Goal: Information Seeking & Learning: Learn about a topic

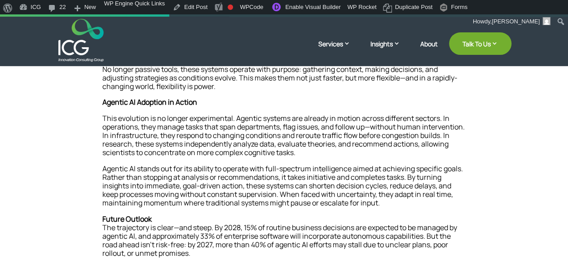
scroll to position [301, 0]
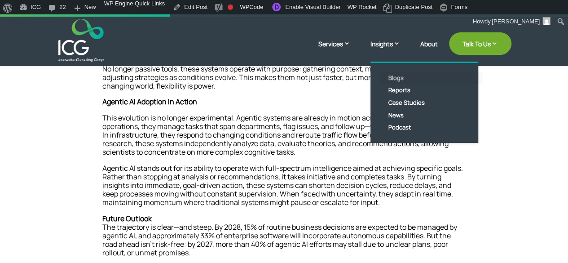
click at [392, 78] on link "Blogs" at bounding box center [430, 78] width 103 height 13
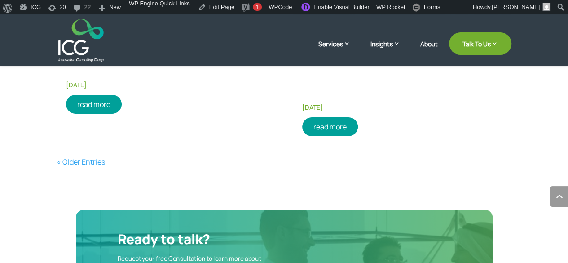
scroll to position [1486, 0]
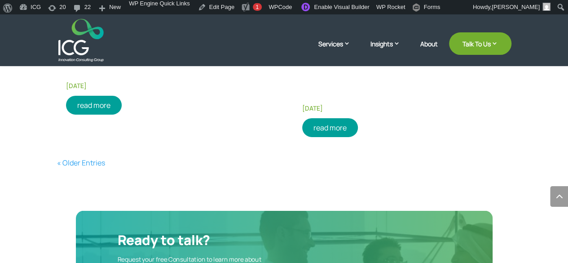
click at [81, 162] on link "« Older Entries" at bounding box center [81, 163] width 48 height 10
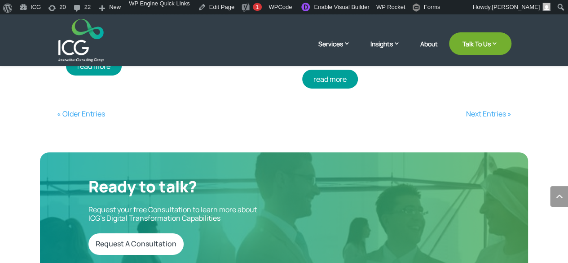
scroll to position [1556, 0]
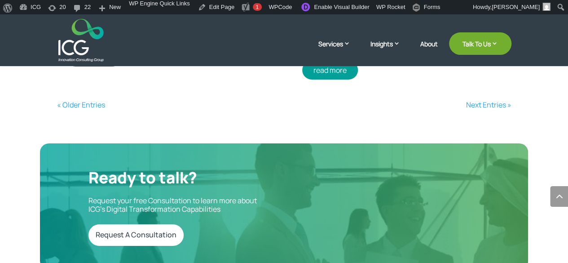
click at [95, 100] on link "« Older Entries" at bounding box center [81, 105] width 48 height 10
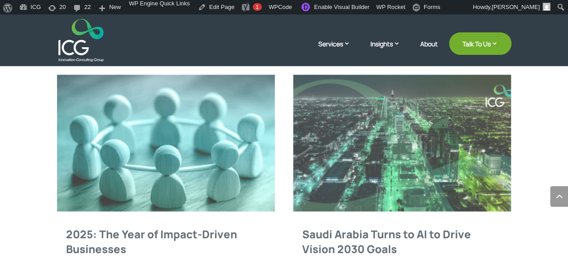
scroll to position [488, 0]
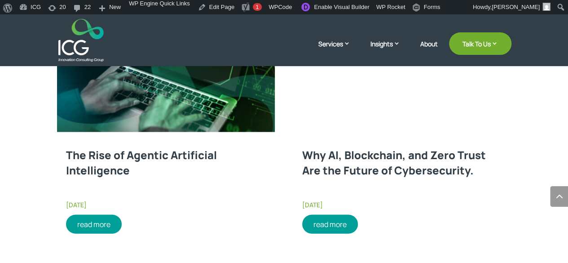
scroll to position [849, 0]
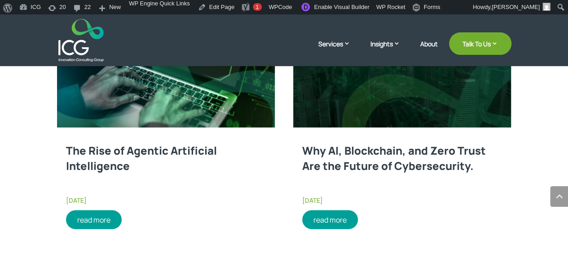
click at [356, 153] on link "Why AI, Blockchain, and Zero Trust Are the Future of Cybersecurity." at bounding box center [394, 157] width 184 height 30
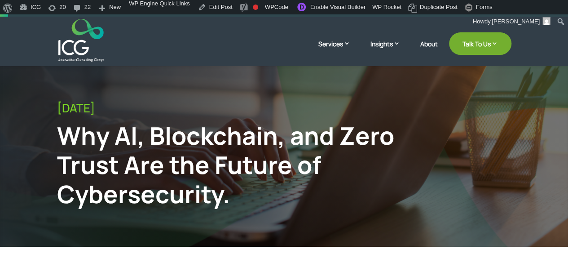
scroll to position [11, 0]
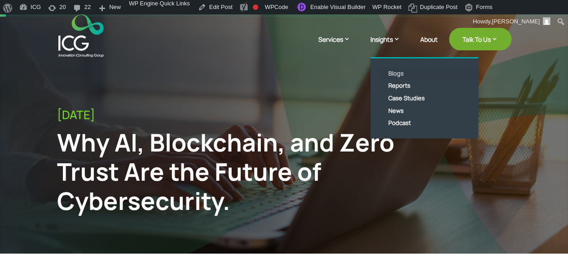
click at [397, 75] on link "Blogs" at bounding box center [430, 73] width 103 height 13
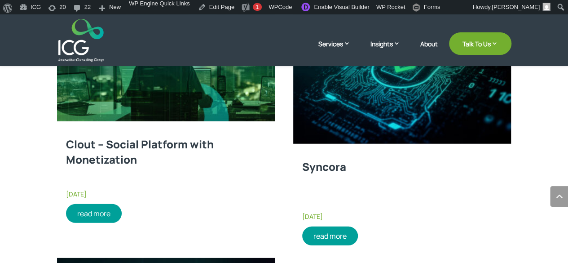
scroll to position [1106, 0]
